Goal: Information Seeking & Learning: Learn about a topic

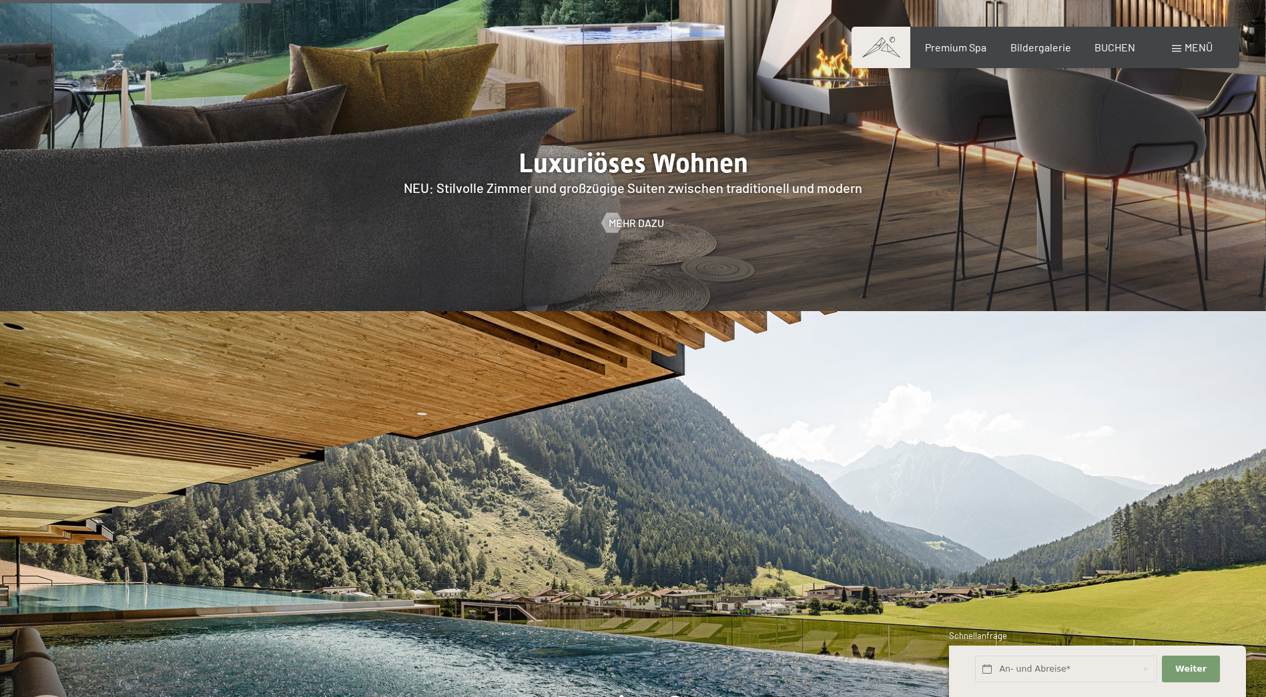
scroll to position [1602, 0]
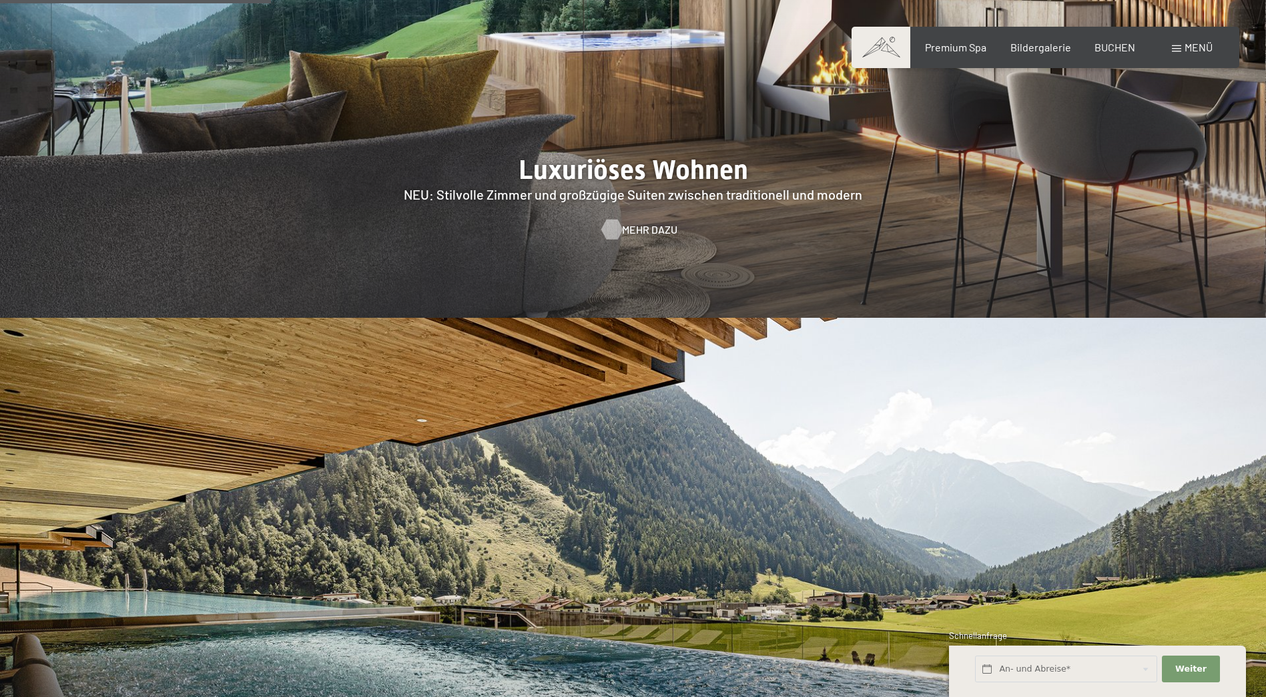
click at [645, 222] on span "Mehr dazu" at bounding box center [649, 229] width 55 height 15
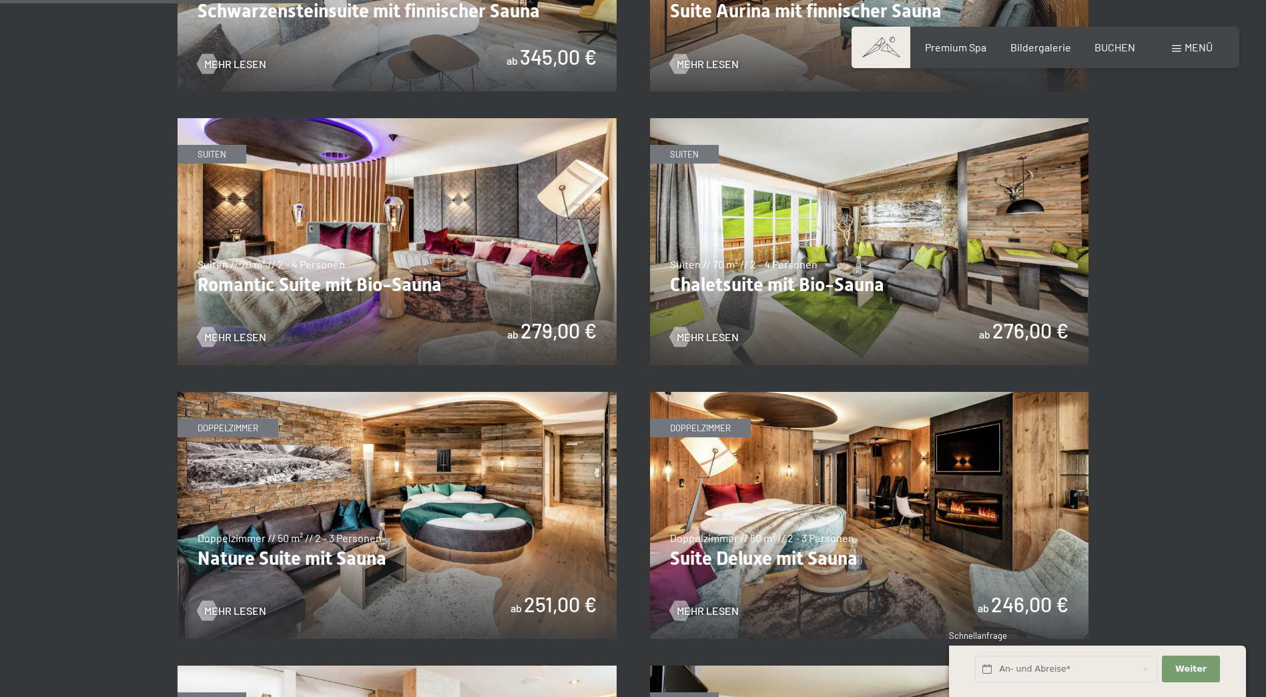
scroll to position [1068, 0]
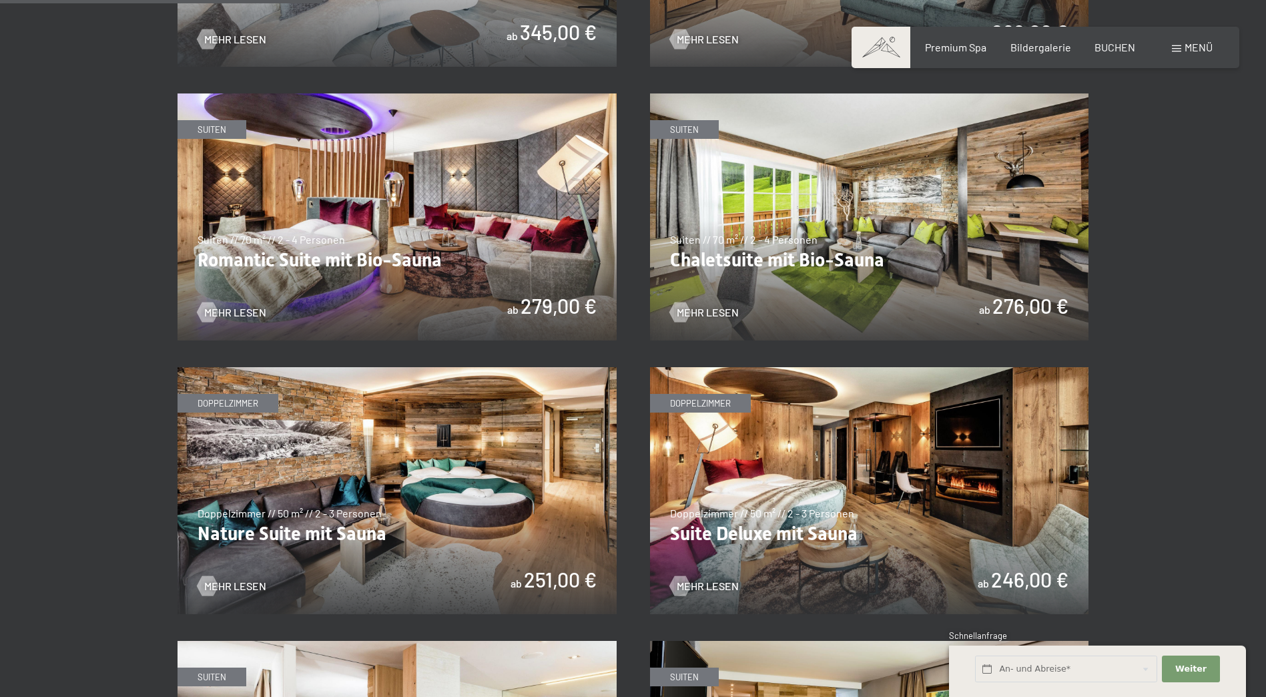
click at [883, 196] on img at bounding box center [869, 216] width 439 height 247
click at [347, 454] on img at bounding box center [397, 490] width 439 height 247
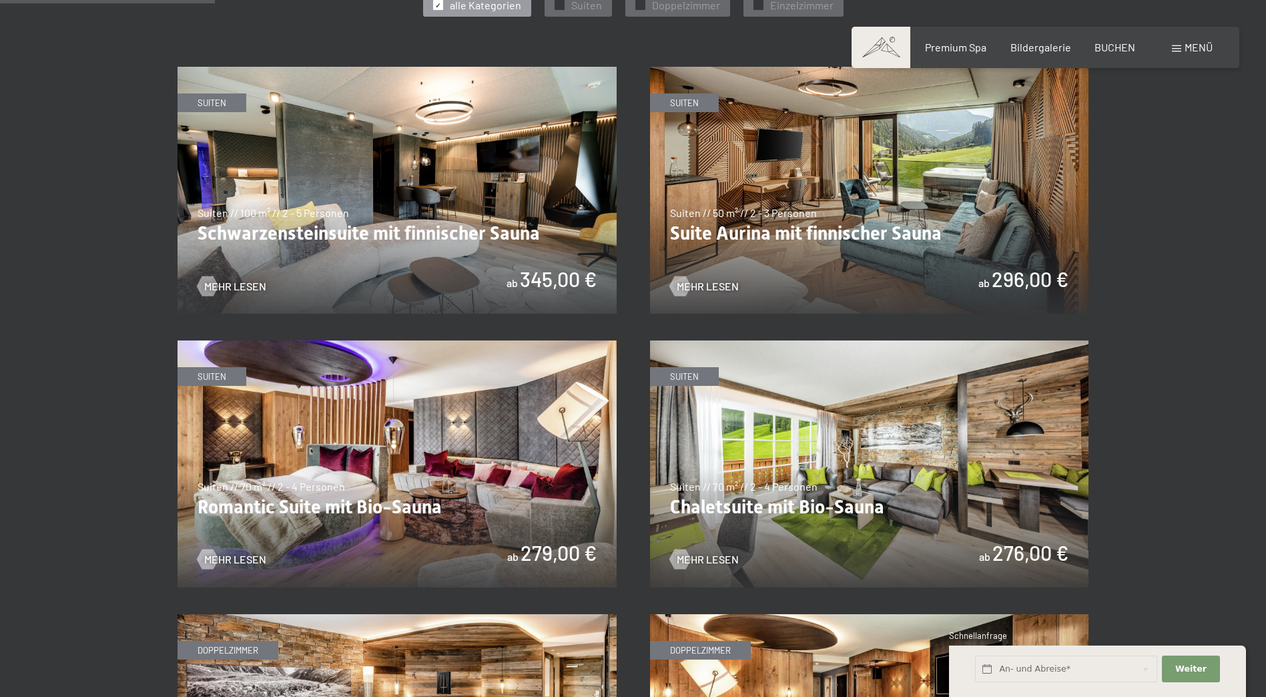
scroll to position [712, 0]
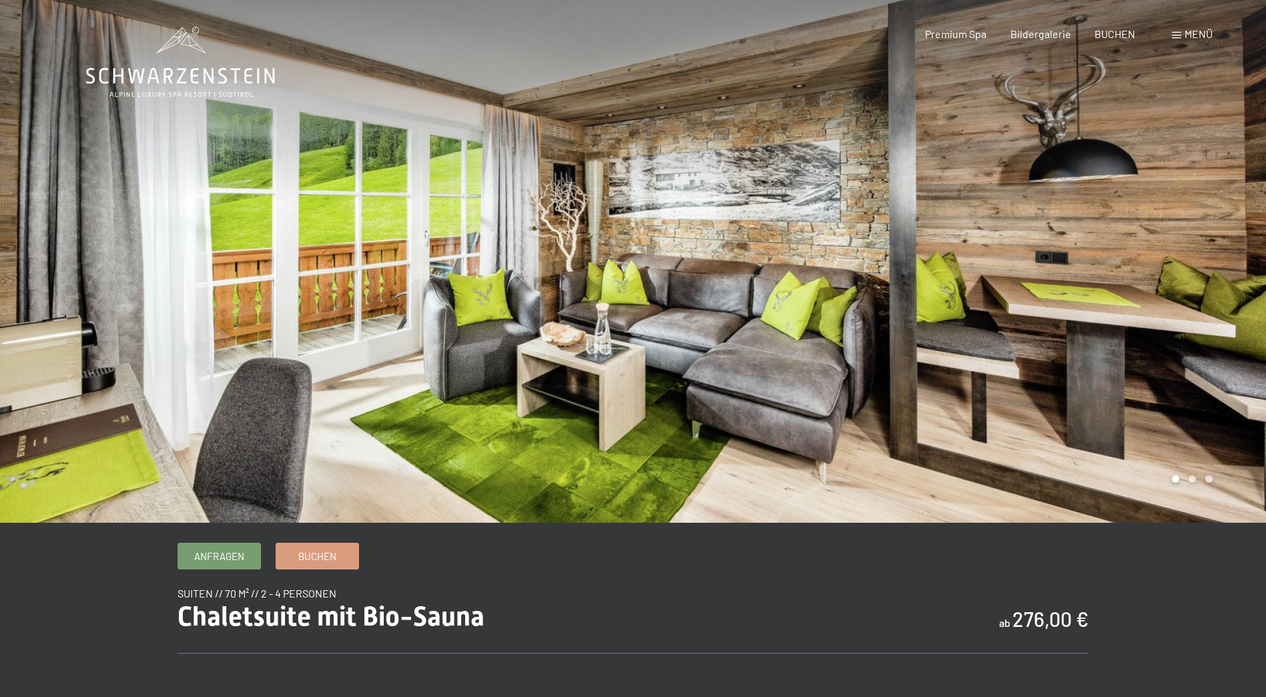
drag, startPoint x: 1120, startPoint y: 264, endPoint x: 904, endPoint y: 232, distance: 218.6
click at [904, 232] on div at bounding box center [949, 261] width 633 height 523
